Goal: Use online tool/utility: Utilize a website feature to perform a specific function

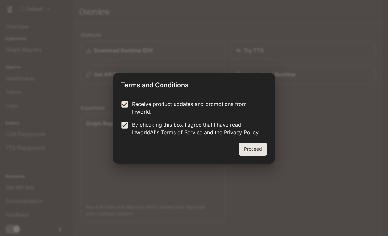
click at [254, 149] on button "Proceed" at bounding box center [253, 149] width 28 height 13
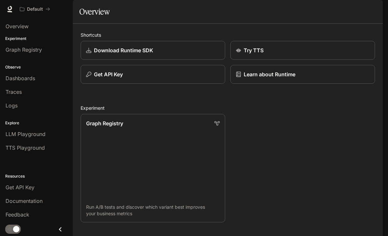
scroll to position [42, 0]
click at [18, 50] on span "Graph Registry" at bounding box center [24, 50] width 36 height 8
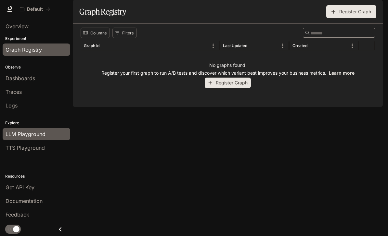
click at [45, 137] on div "LLM Playground" at bounding box center [37, 134] width 62 height 8
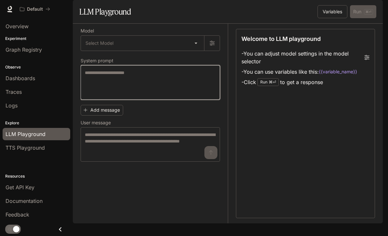
click at [117, 93] on textarea at bounding box center [150, 83] width 131 height 26
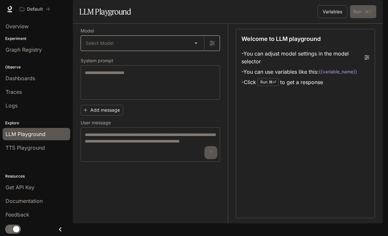
click at [106, 65] on body "Skip to main content Default Documentation Documentation Portal Overview Experi…" at bounding box center [194, 118] width 388 height 236
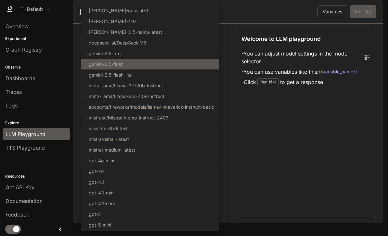
click at [136, 67] on li "gemini-2.5-flash" at bounding box center [150, 64] width 138 height 11
type input "**********"
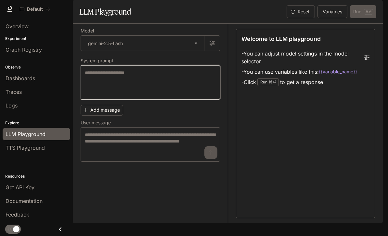
click at [134, 89] on textarea at bounding box center [150, 83] width 131 height 26
paste textarea "**********"
type textarea "**********"
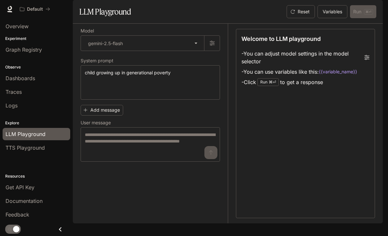
click at [209, 201] on div "**********" at bounding box center [154, 124] width 147 height 200
click at [21, 49] on span "Graph Registry" at bounding box center [24, 50] width 36 height 8
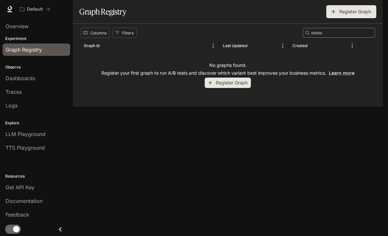
click at [211, 86] on icon "button" at bounding box center [210, 83] width 6 height 6
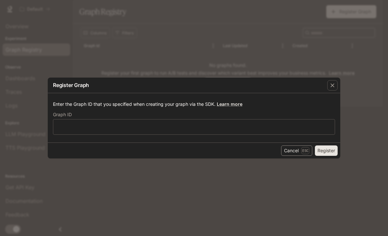
click at [298, 155] on button "Cancel Esc" at bounding box center [296, 151] width 31 height 10
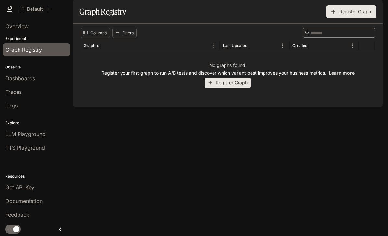
click at [31, 82] on span "Dashboards" at bounding box center [21, 78] width 30 height 8
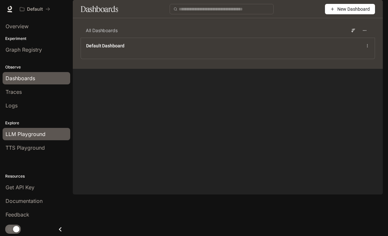
click at [44, 133] on span "LLM Playground" at bounding box center [26, 134] width 40 height 8
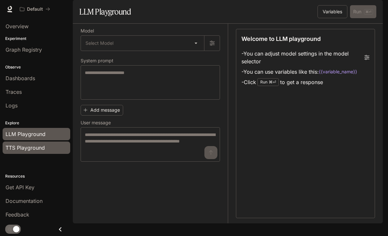
click at [46, 146] on div "TTS Playground" at bounding box center [37, 148] width 62 height 8
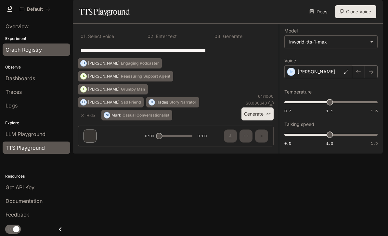
click at [52, 51] on div "Graph Registry" at bounding box center [37, 50] width 62 height 8
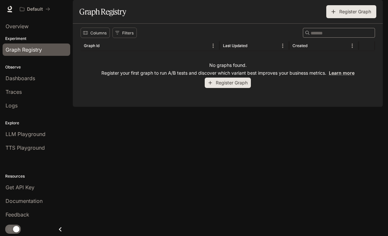
click at [44, 49] on div "Graph Registry" at bounding box center [37, 50] width 62 height 8
click at [210, 85] on icon "button" at bounding box center [211, 83] width 4 height 4
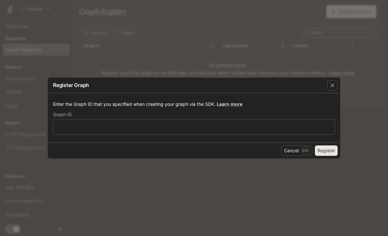
click at [75, 116] on label "Graph ID" at bounding box center [194, 116] width 282 height 6
click at [304, 134] on div "​" at bounding box center [194, 127] width 282 height 16
